Goal: Book appointment/travel/reservation

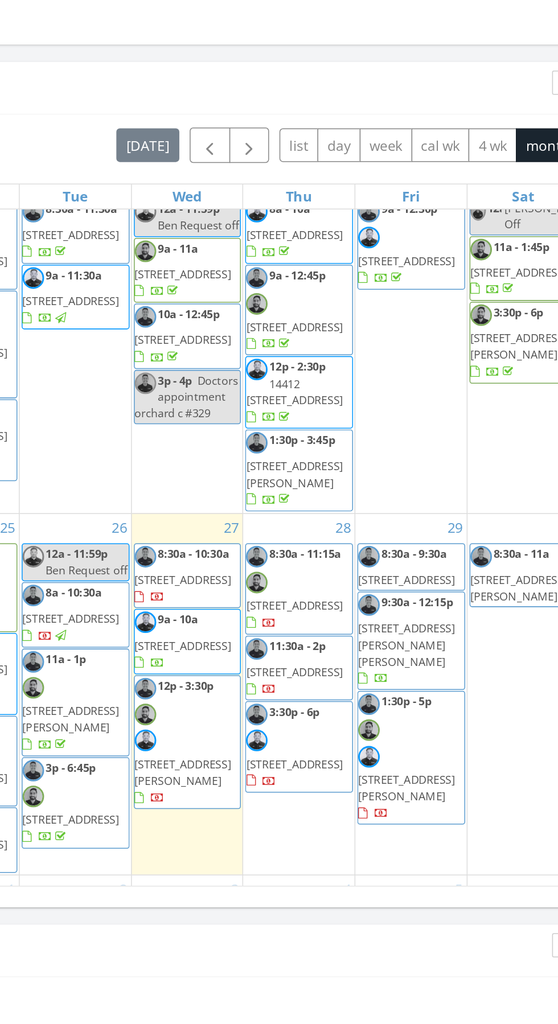
scroll to position [923, 0]
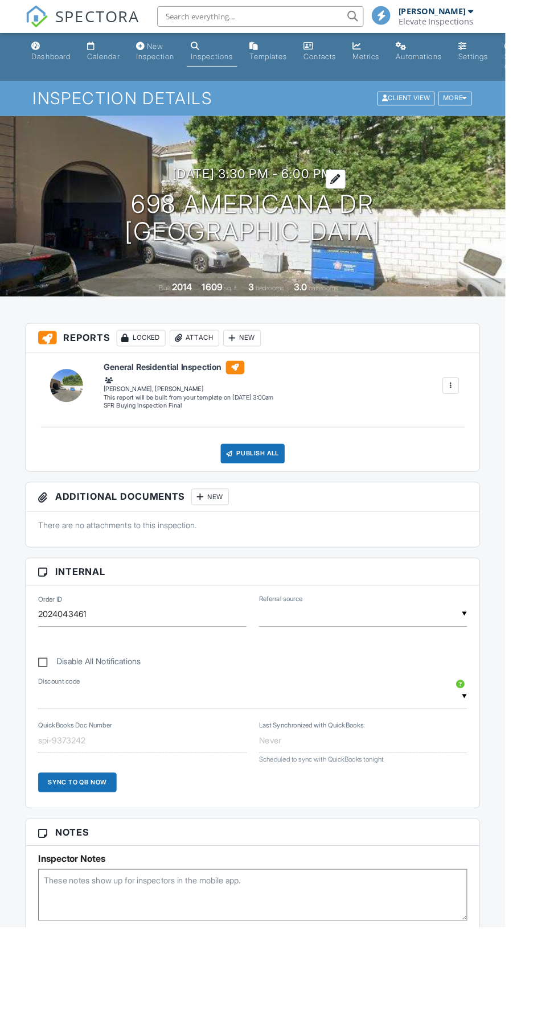
click at [236, 191] on h3 "08/28/2025 3:30 pm - 6:00 pm" at bounding box center [279, 191] width 176 height 15
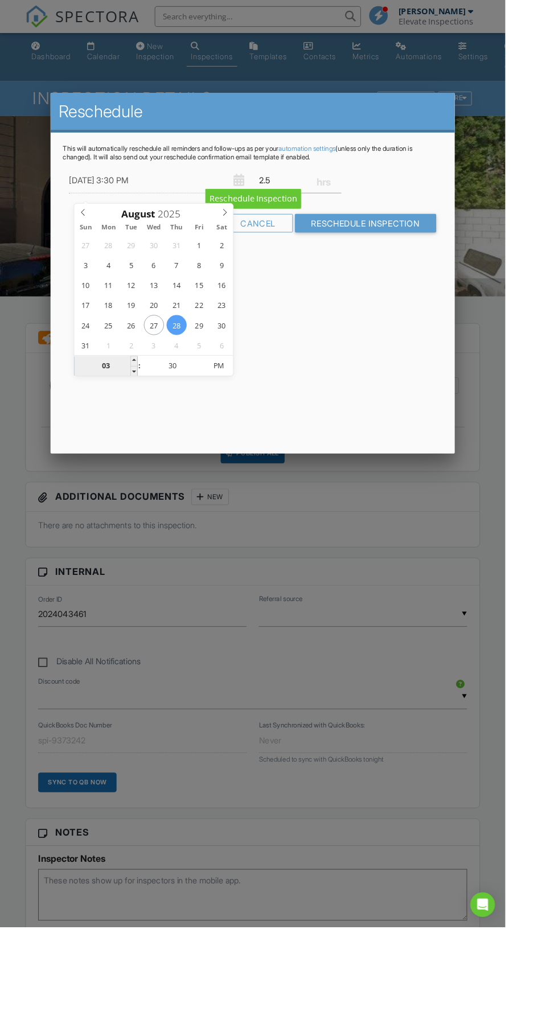
click at [119, 407] on input "03" at bounding box center [117, 404] width 70 height 23
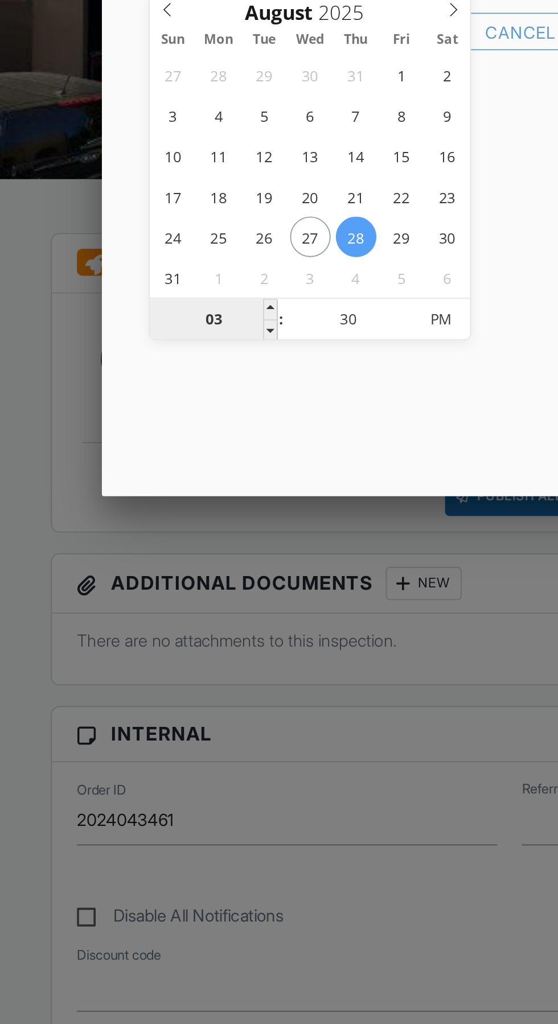
type input "12"
type input "08/28/2025 12:30 PM"
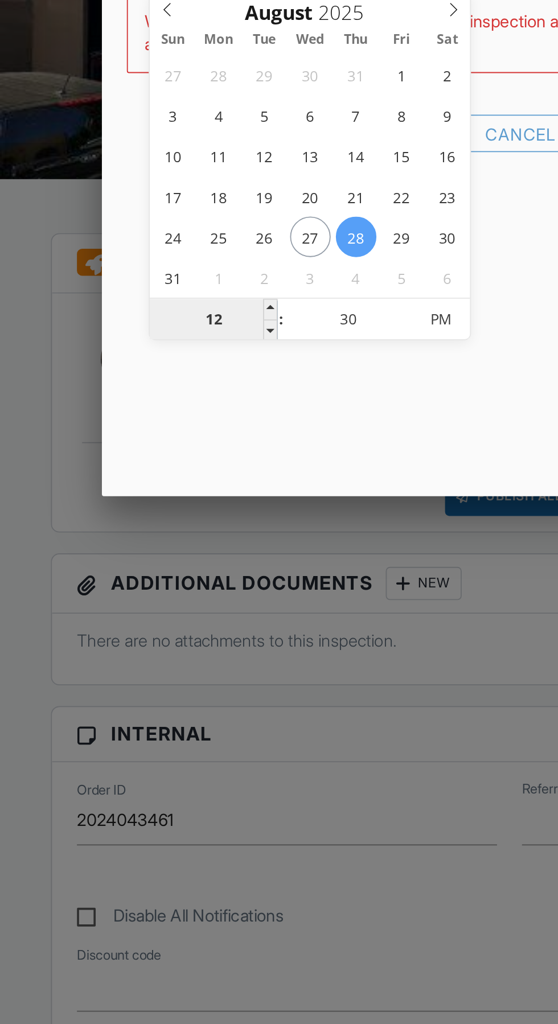
type input "01"
type input "08/28/2025 1:30 PM"
type input "12"
type input "08/28/2025 12:30 PM"
type input "01"
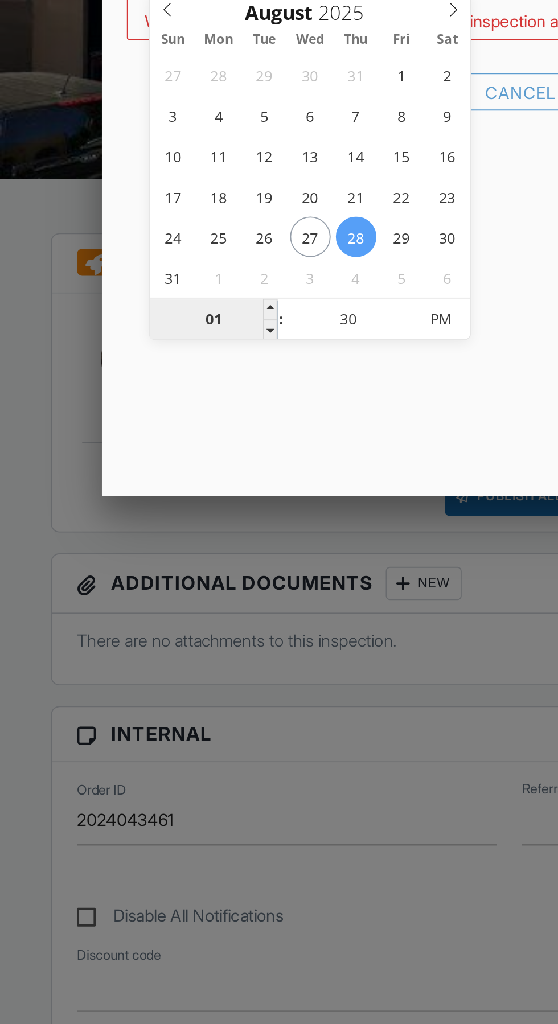
type input "08/28/2025 1:30 PM"
type input "12"
type input "08/28/2025 12:30 PM"
type input "01"
type input "08/28/2025 1:30 PM"
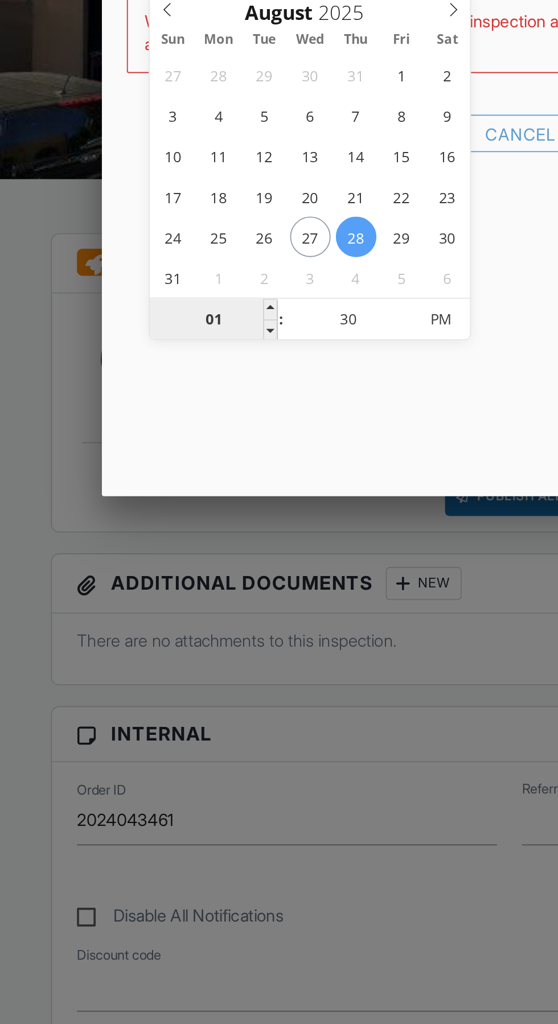
type input "12"
type input "08/28/2025 12:30 PM"
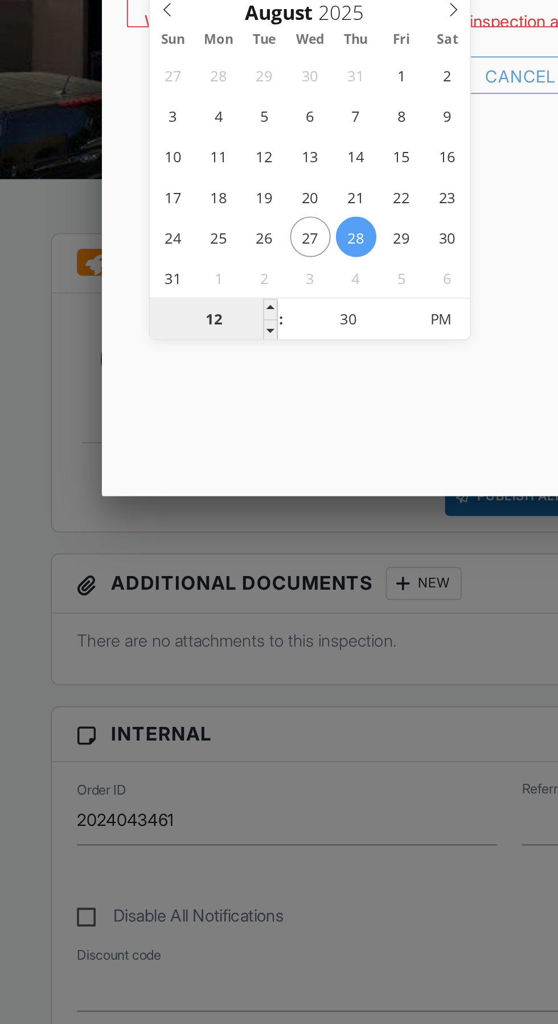
type input "02"
type input "08/28/2025 2:30 PM"
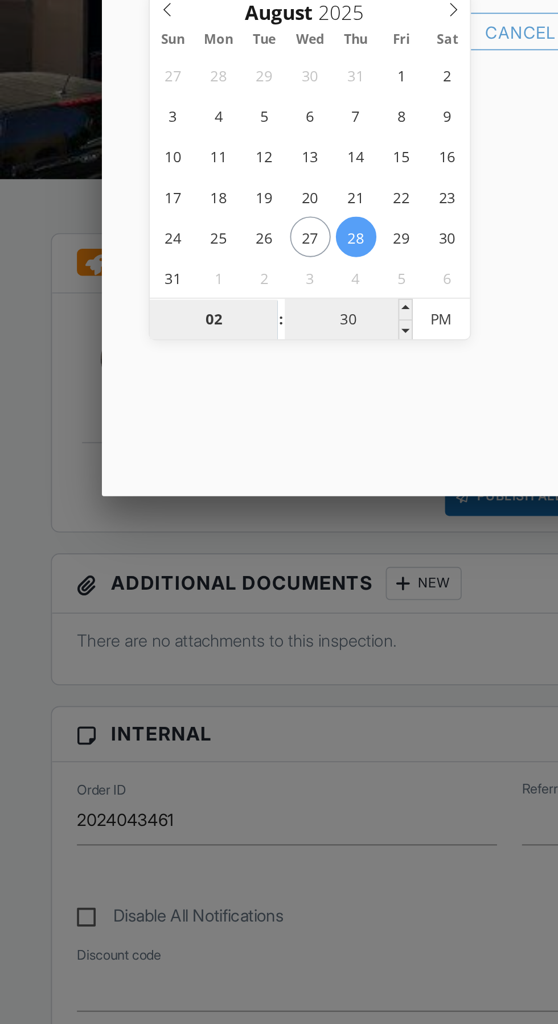
type input "02"
click at [196, 404] on input "30" at bounding box center [191, 404] width 70 height 23
type input "00"
type input "08/28/2025 2:00 PM"
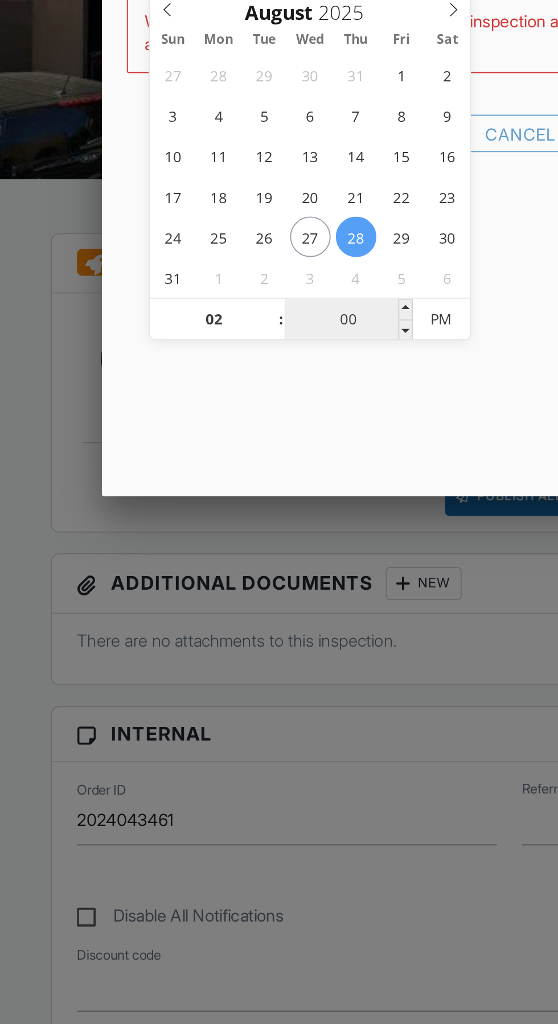
type input "00"
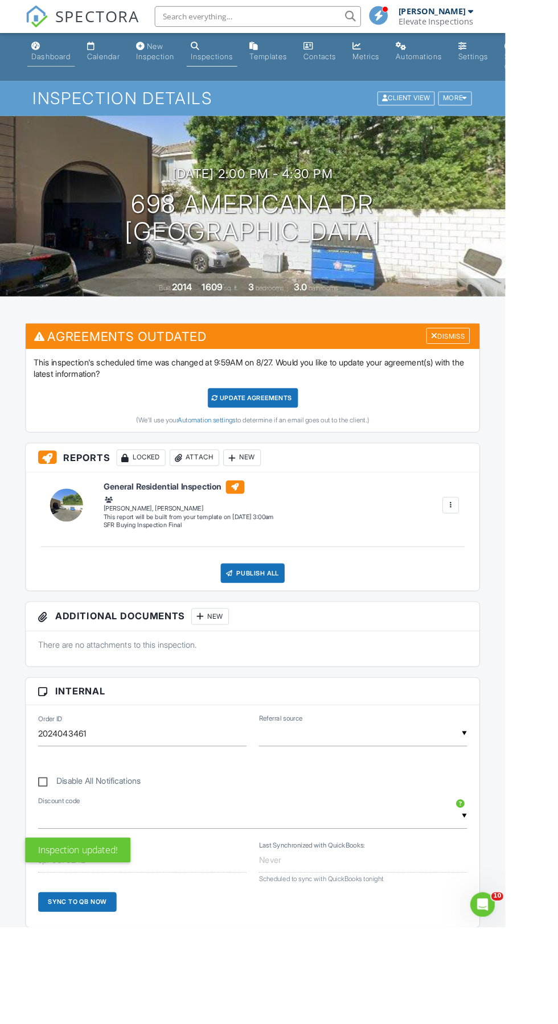
click at [36, 49] on div "Dashboard" at bounding box center [40, 50] width 10 height 9
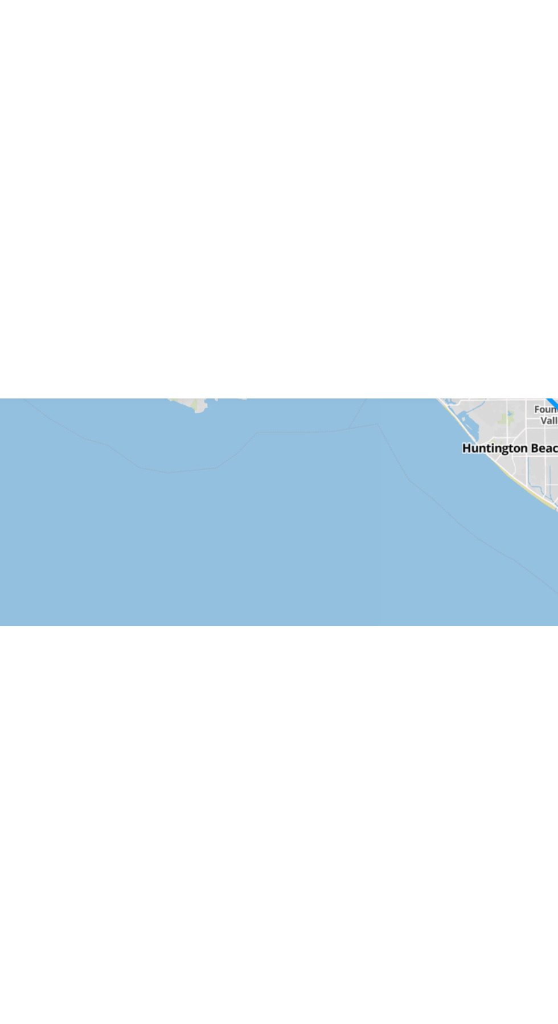
scroll to position [541, 0]
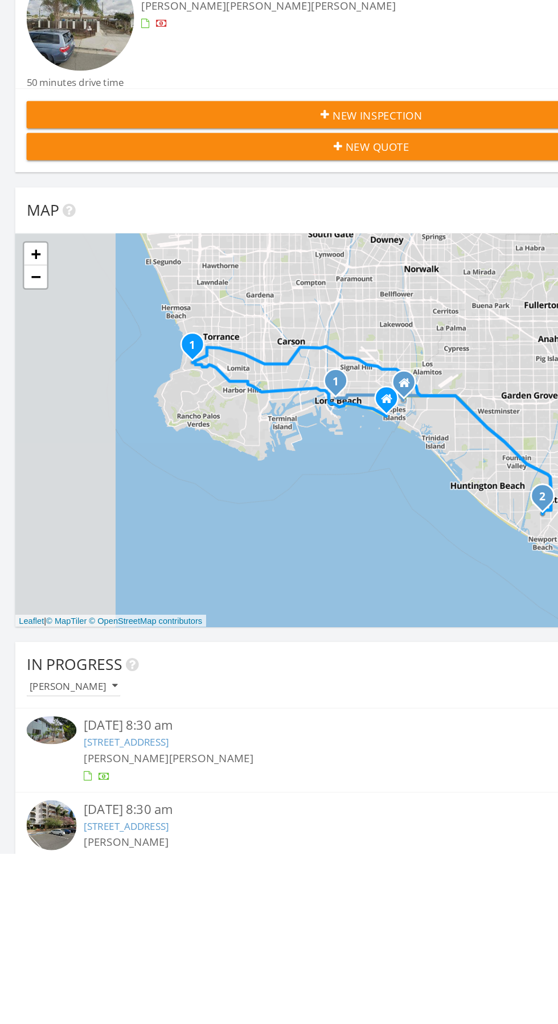
scroll to position [5, 5]
